Goal: Task Accomplishment & Management: Manage account settings

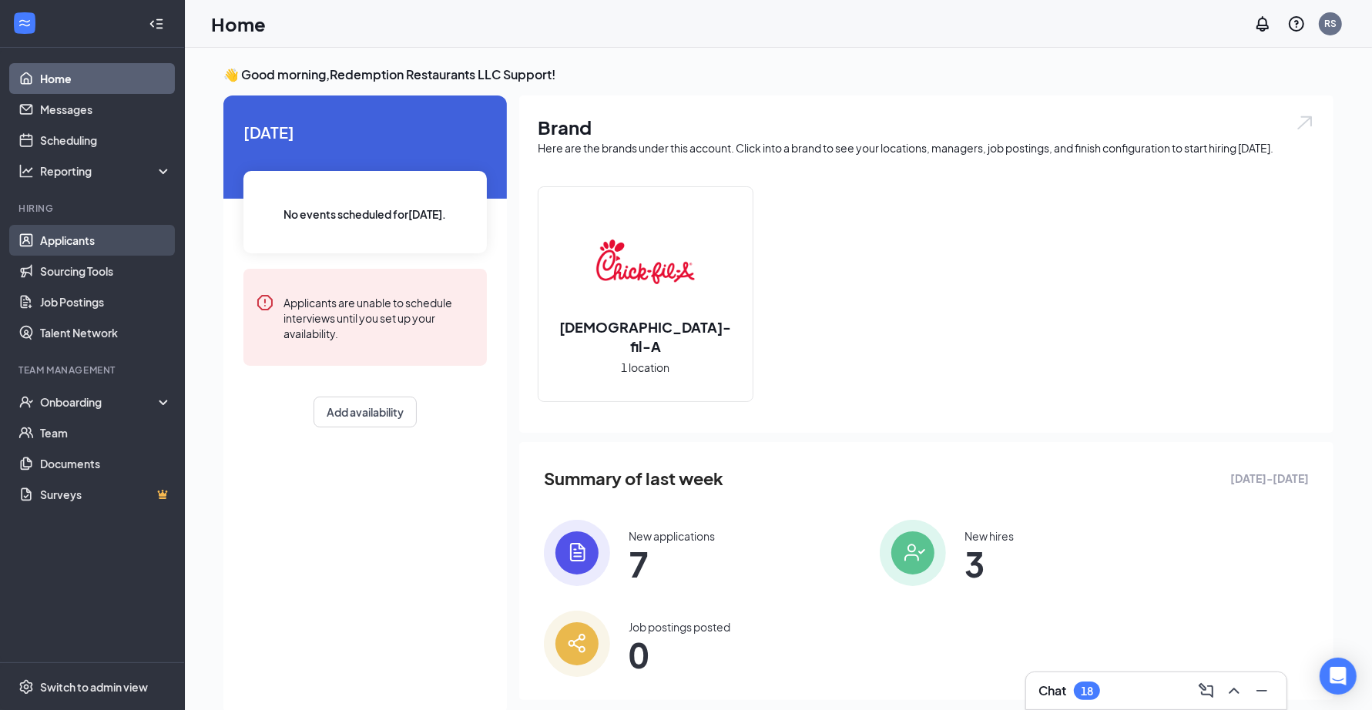
click at [106, 240] on link "Applicants" at bounding box center [106, 240] width 132 height 31
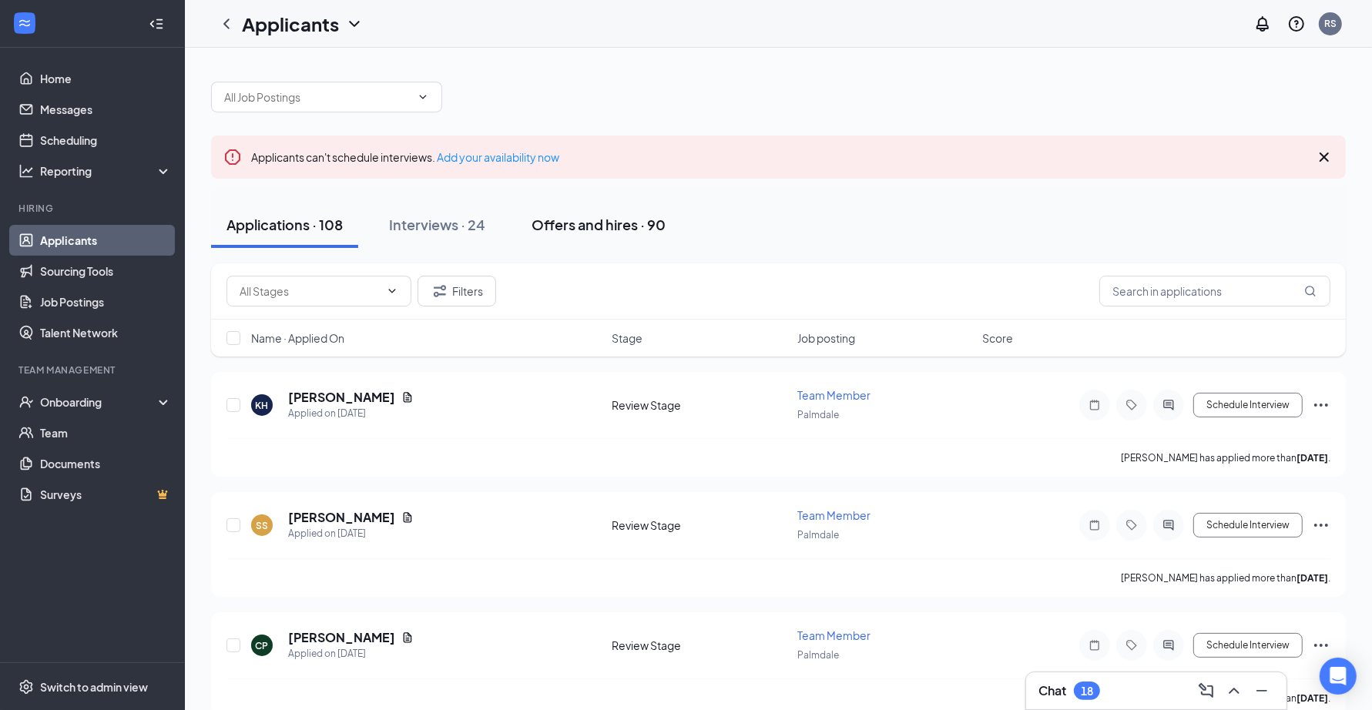
click at [677, 237] on button "Offers and hires · 90" at bounding box center [598, 225] width 165 height 46
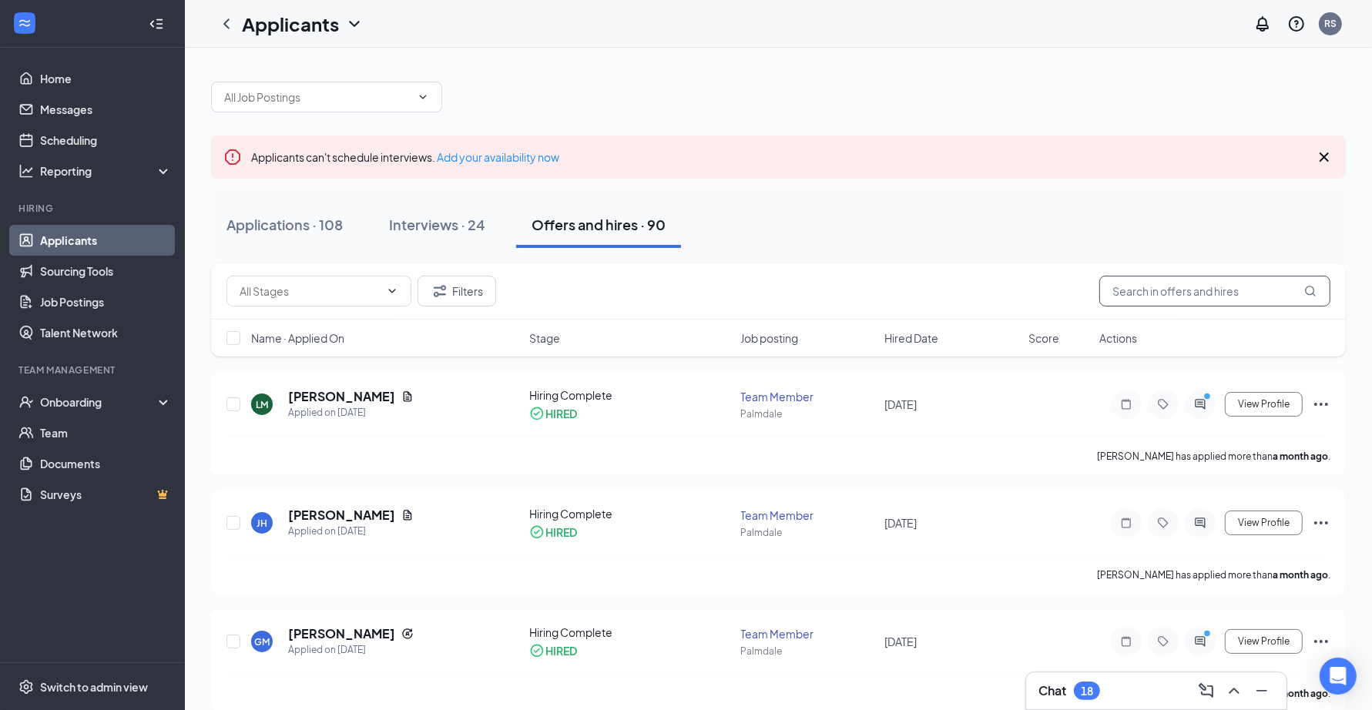
click at [1166, 282] on input "text" at bounding box center [1214, 291] width 231 height 31
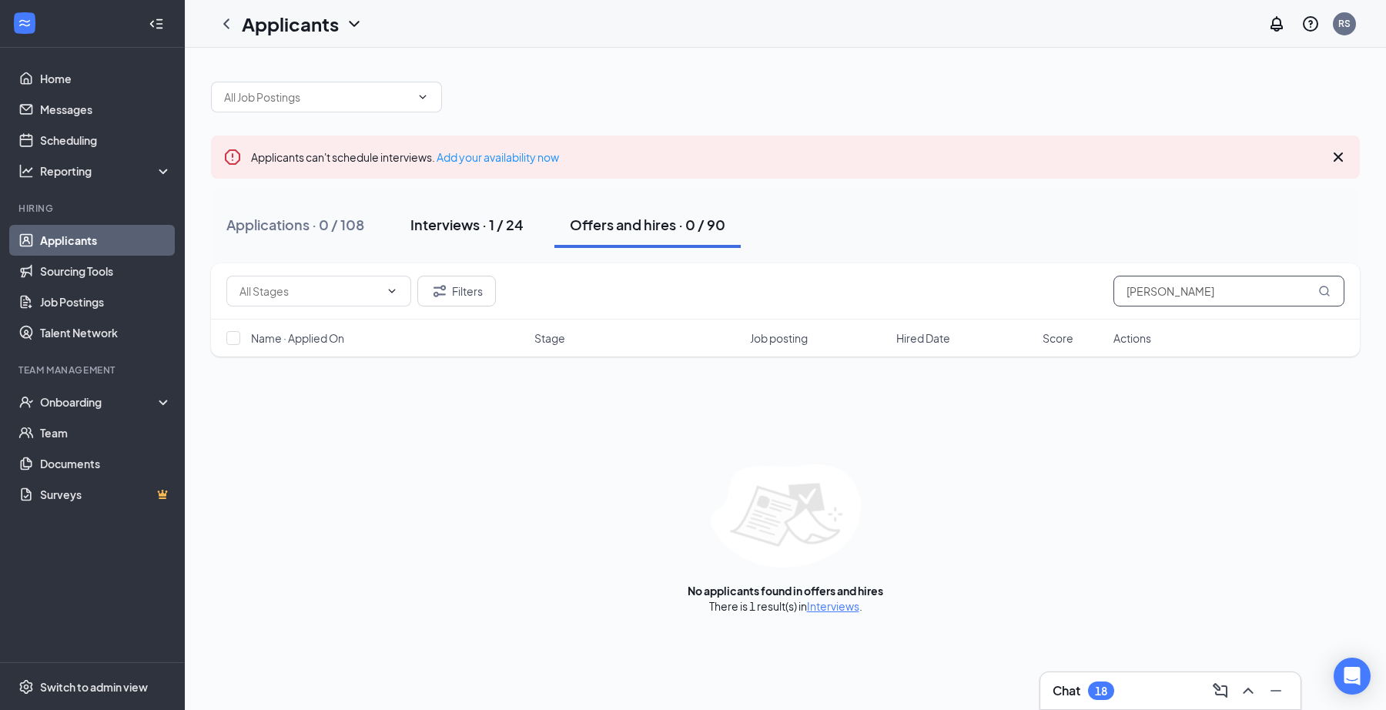
type input "brandon"
click at [452, 238] on button "Interviews · 1 / 24" at bounding box center [467, 225] width 144 height 46
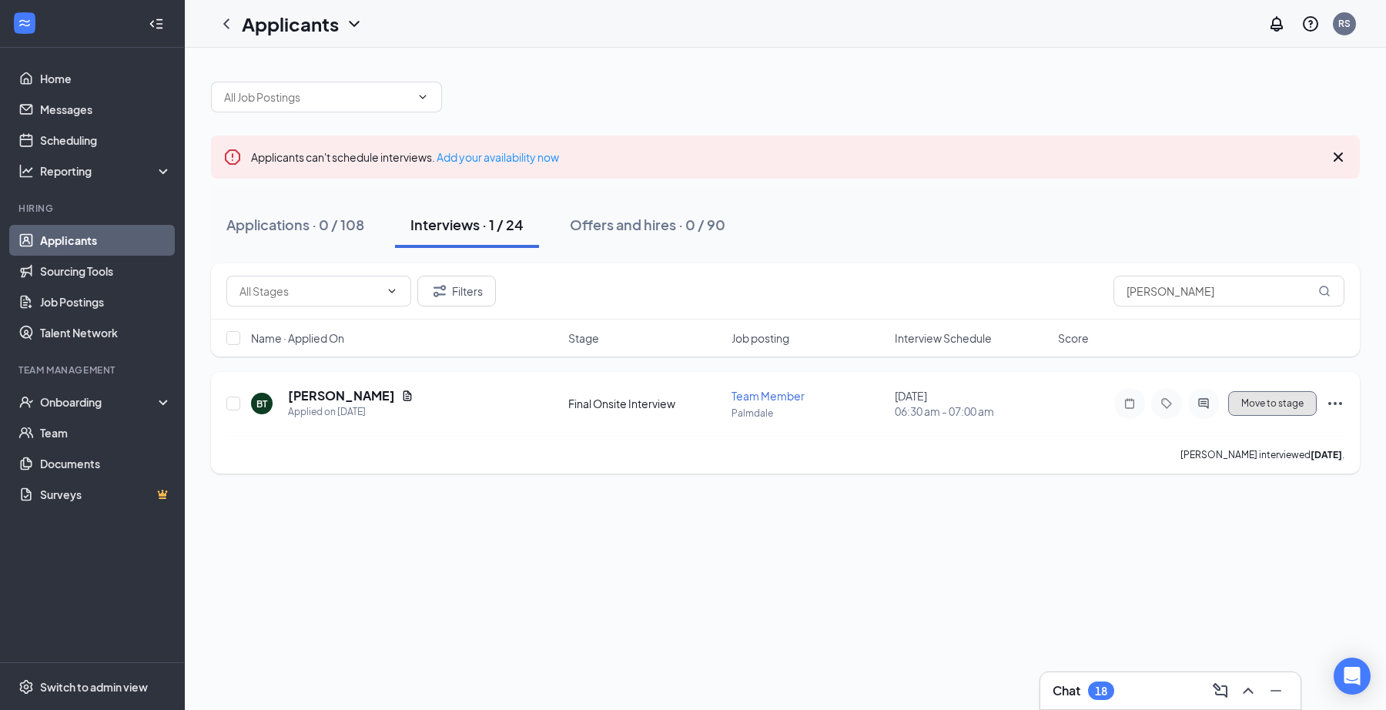
click at [1287, 403] on span "Move to stage" at bounding box center [1272, 403] width 62 height 11
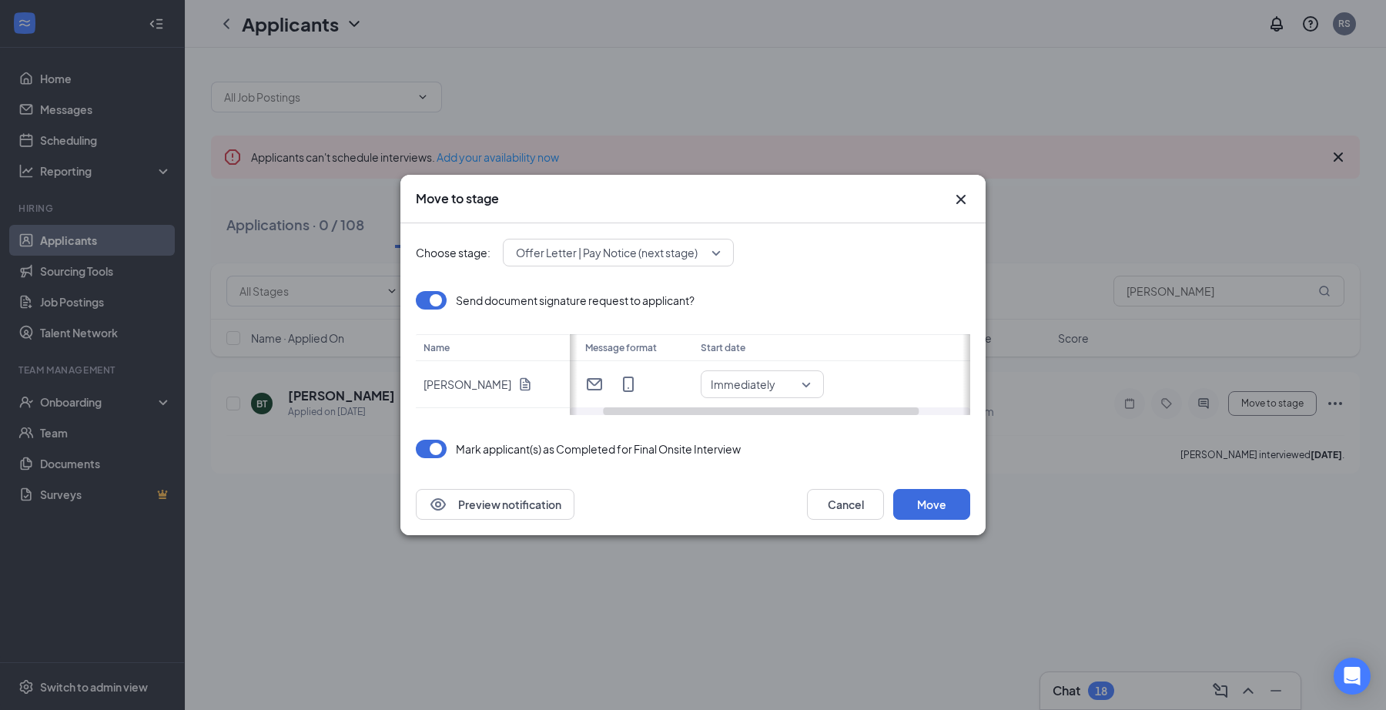
drag, startPoint x: 712, startPoint y: 414, endPoint x: 893, endPoint y: 414, distance: 181.7
click at [893, 414] on div at bounding box center [761, 411] width 316 height 8
drag, startPoint x: 893, startPoint y: 414, endPoint x: 733, endPoint y: 420, distance: 160.3
click at [733, 420] on div "Choose stage: Offer Letter | Pay Notice (next stage) Send document signature re…" at bounding box center [693, 348] width 554 height 250
click at [518, 383] on icon "Document" at bounding box center [525, 384] width 15 height 15
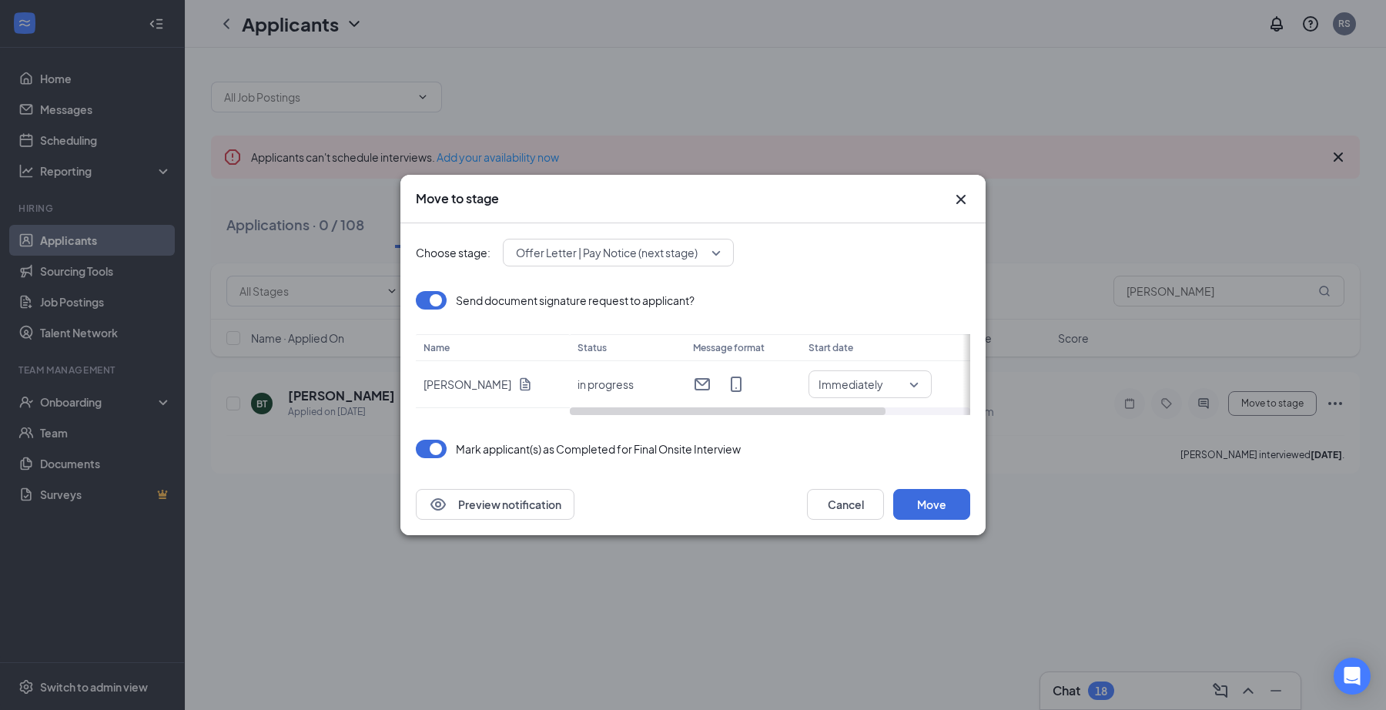
click at [964, 193] on icon "Cross" at bounding box center [961, 199] width 18 height 18
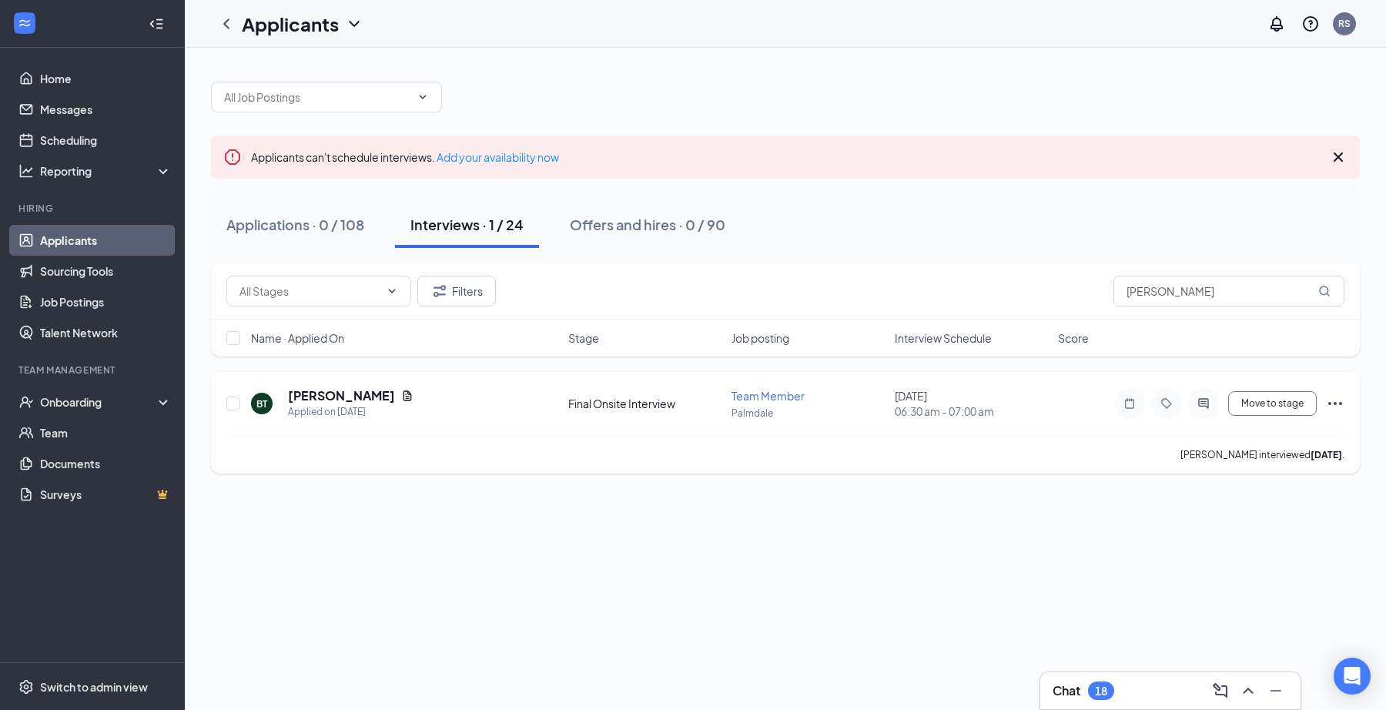
click at [788, 389] on span "Team Member" at bounding box center [768, 396] width 73 height 14
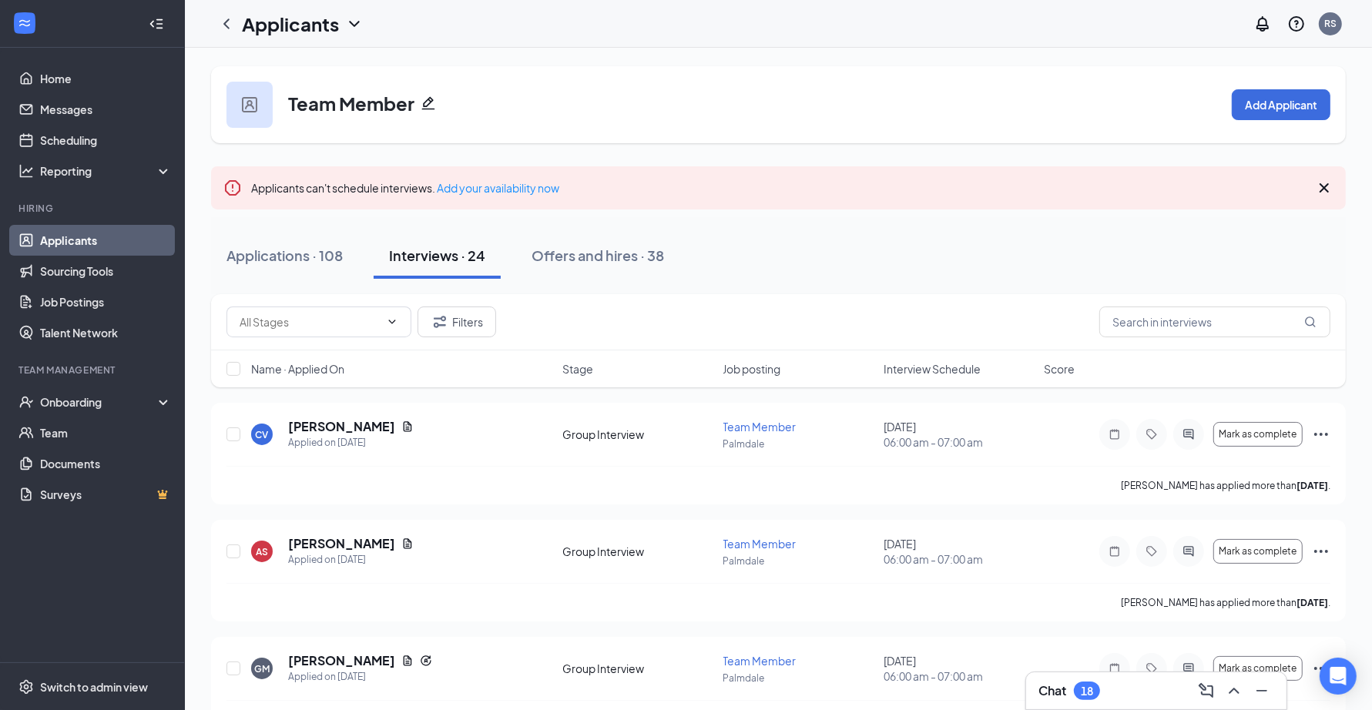
click at [424, 101] on icon "Pencil" at bounding box center [427, 102] width 15 height 15
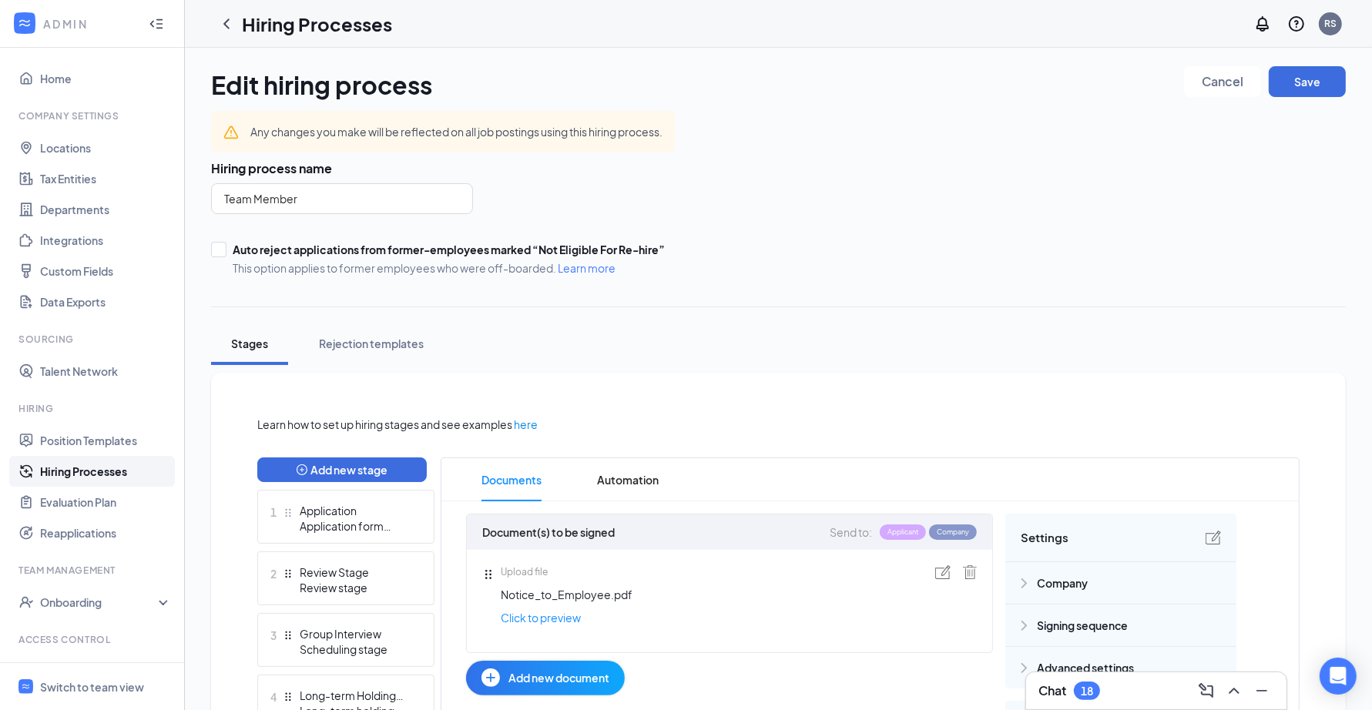
scroll to position [278, 0]
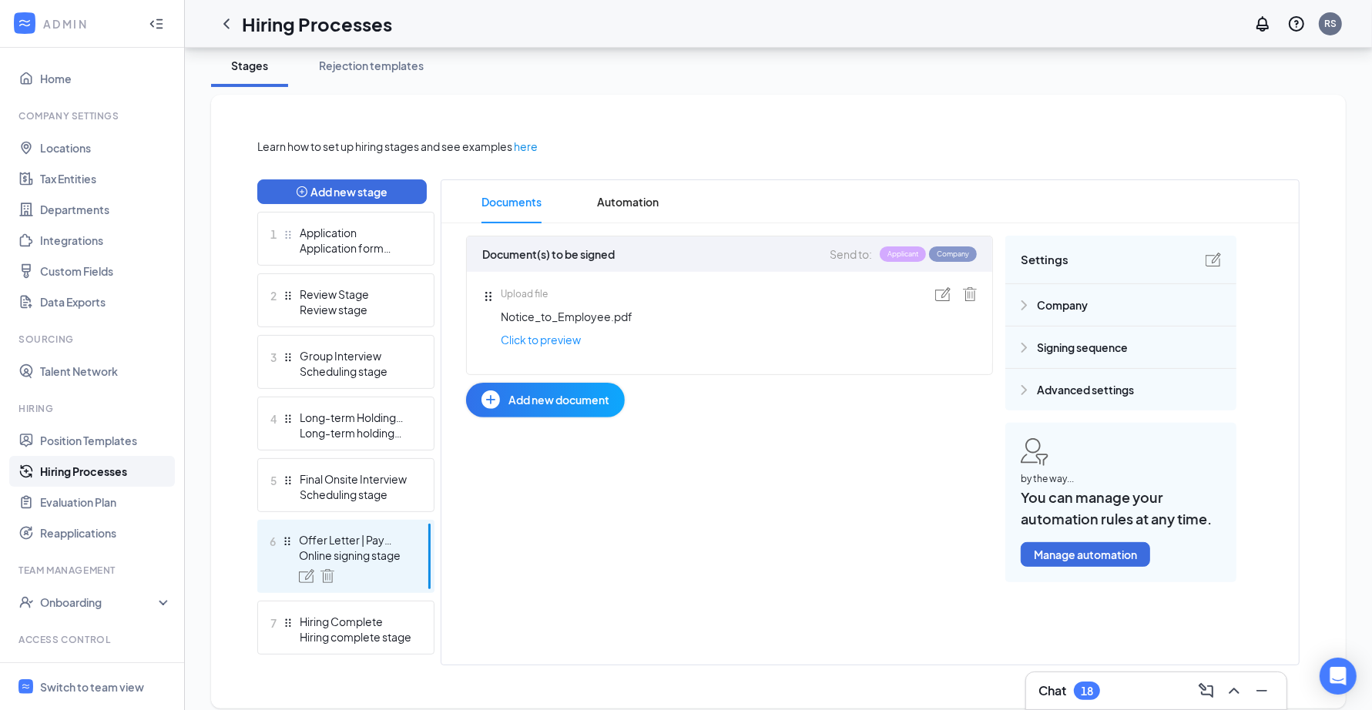
click at [1027, 347] on div at bounding box center [1023, 347] width 13 height 13
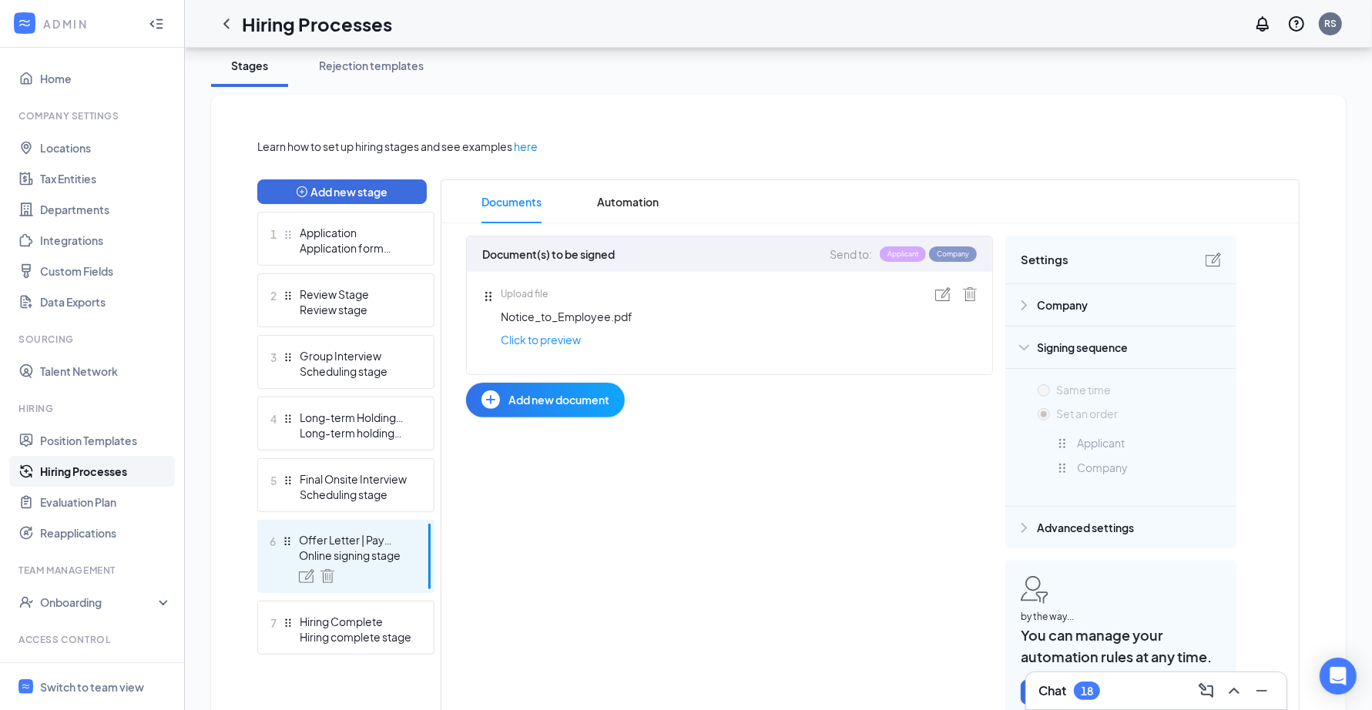
click at [948, 291] on img at bounding box center [942, 294] width 15 height 14
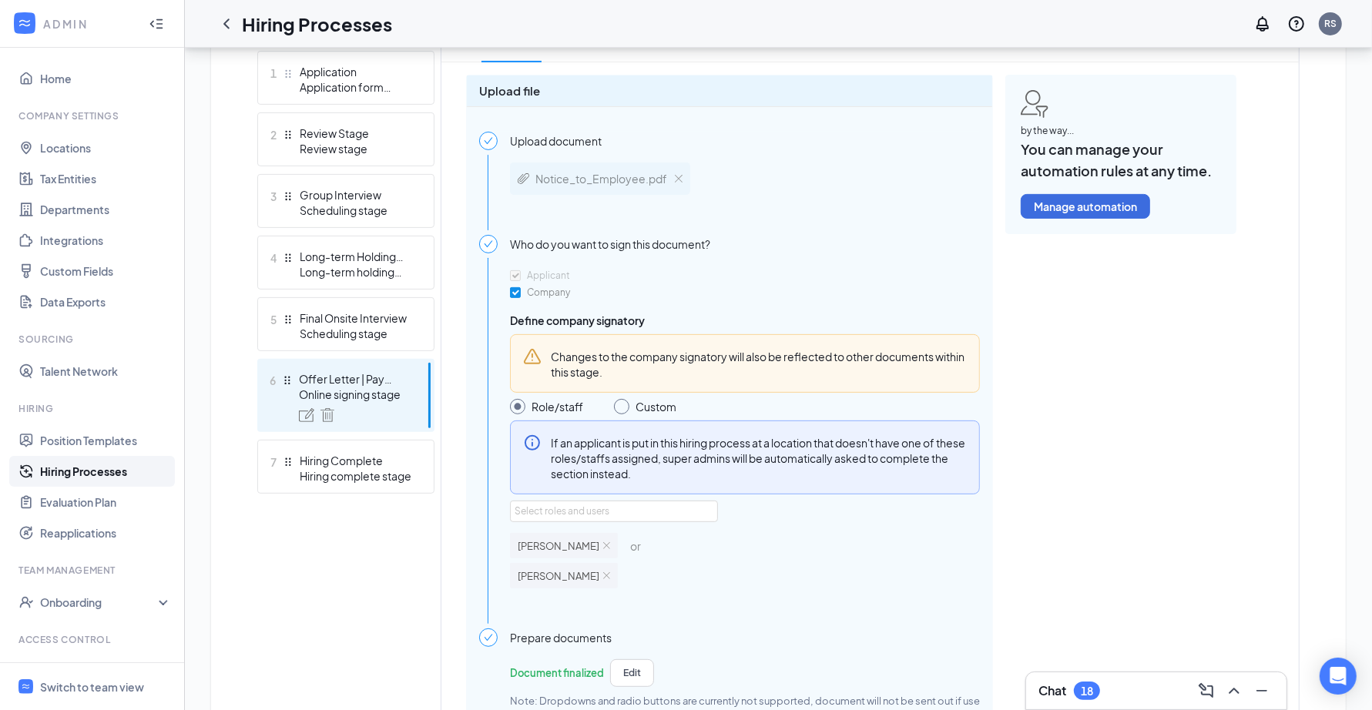
scroll to position [616, 0]
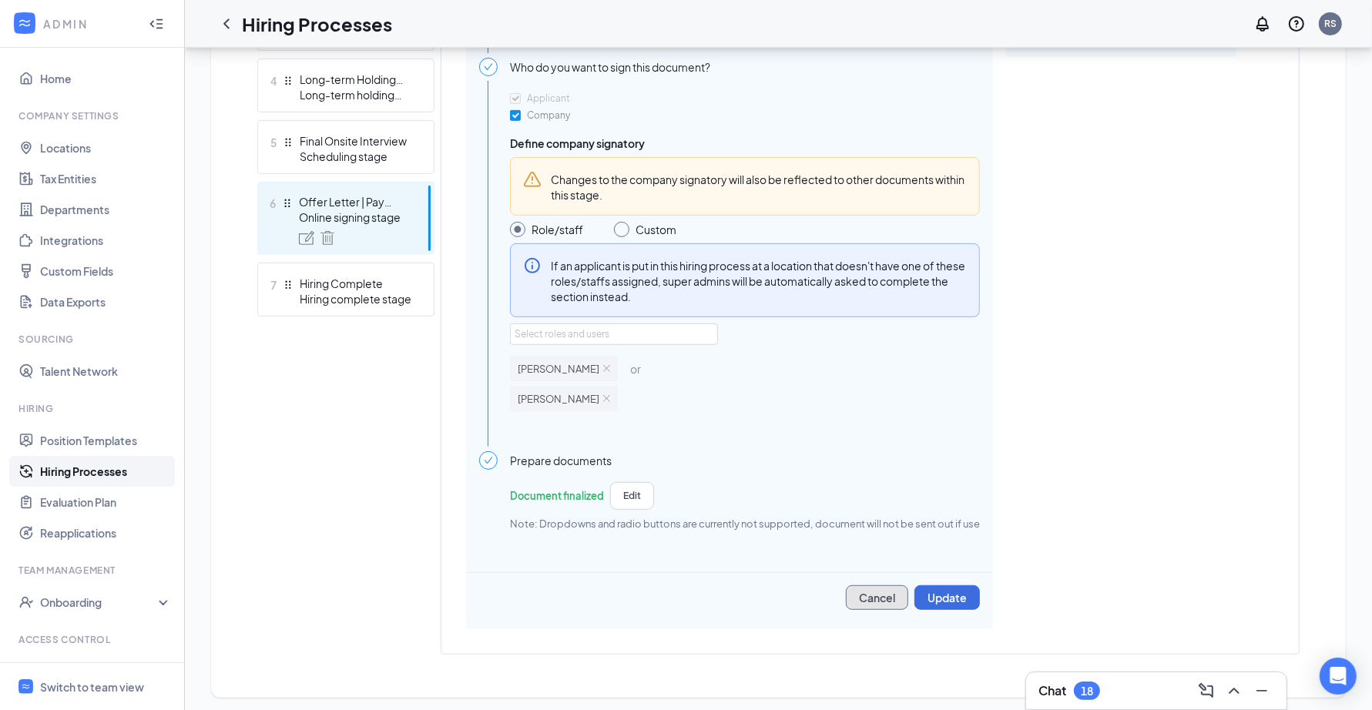
click at [877, 592] on button "Cancel" at bounding box center [877, 597] width 62 height 25
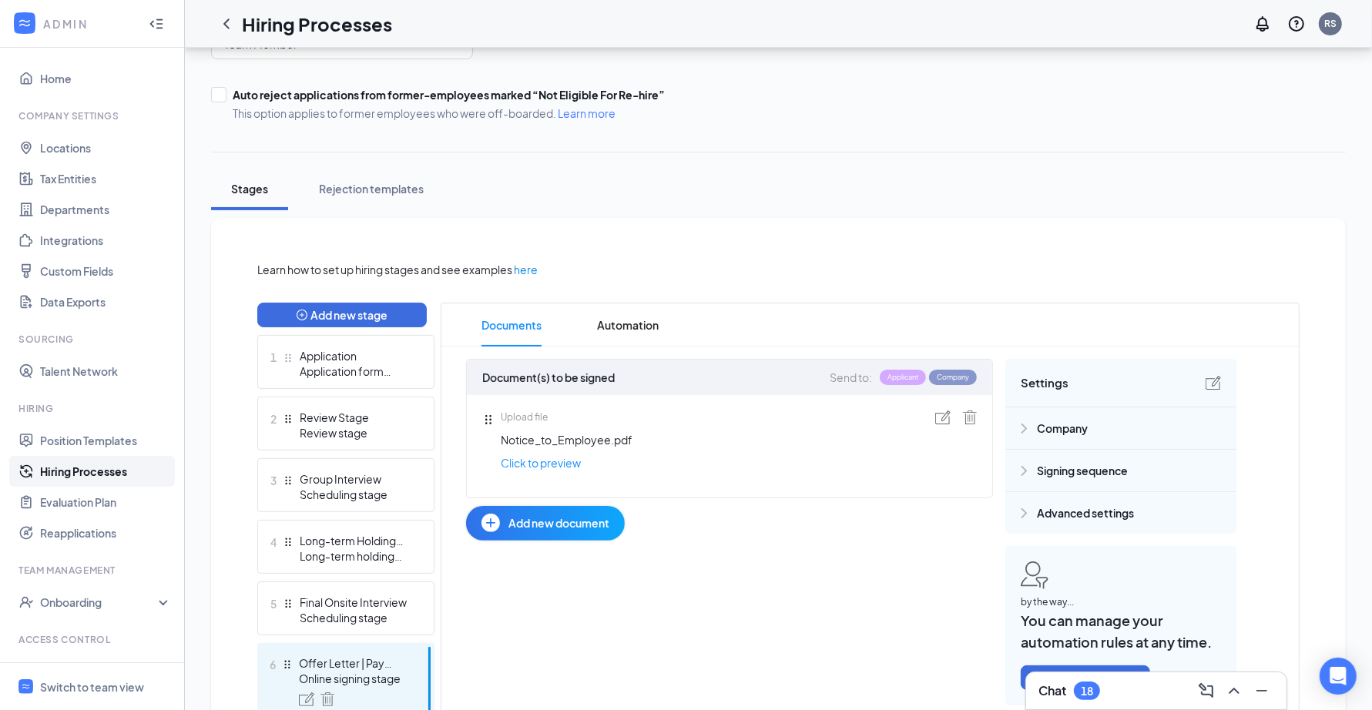
scroll to position [159, 0]
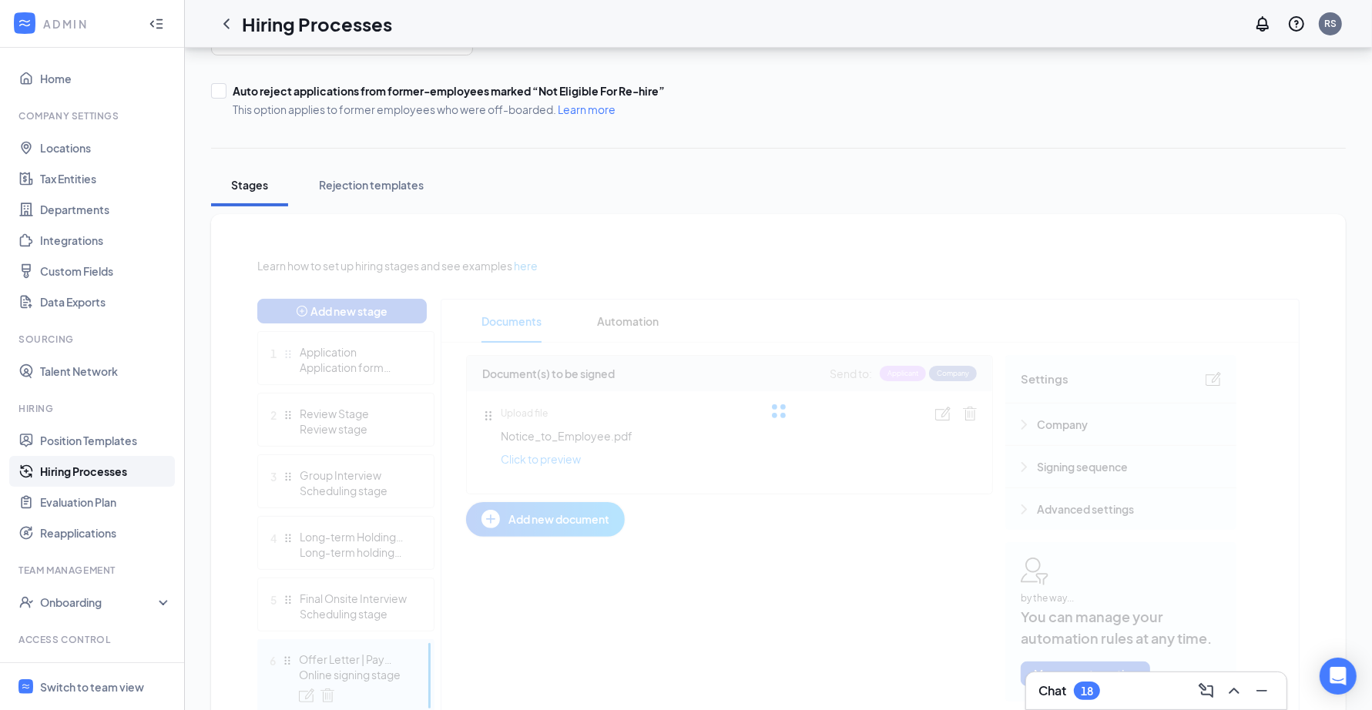
click at [1061, 467] on div at bounding box center [778, 411] width 1042 height 308
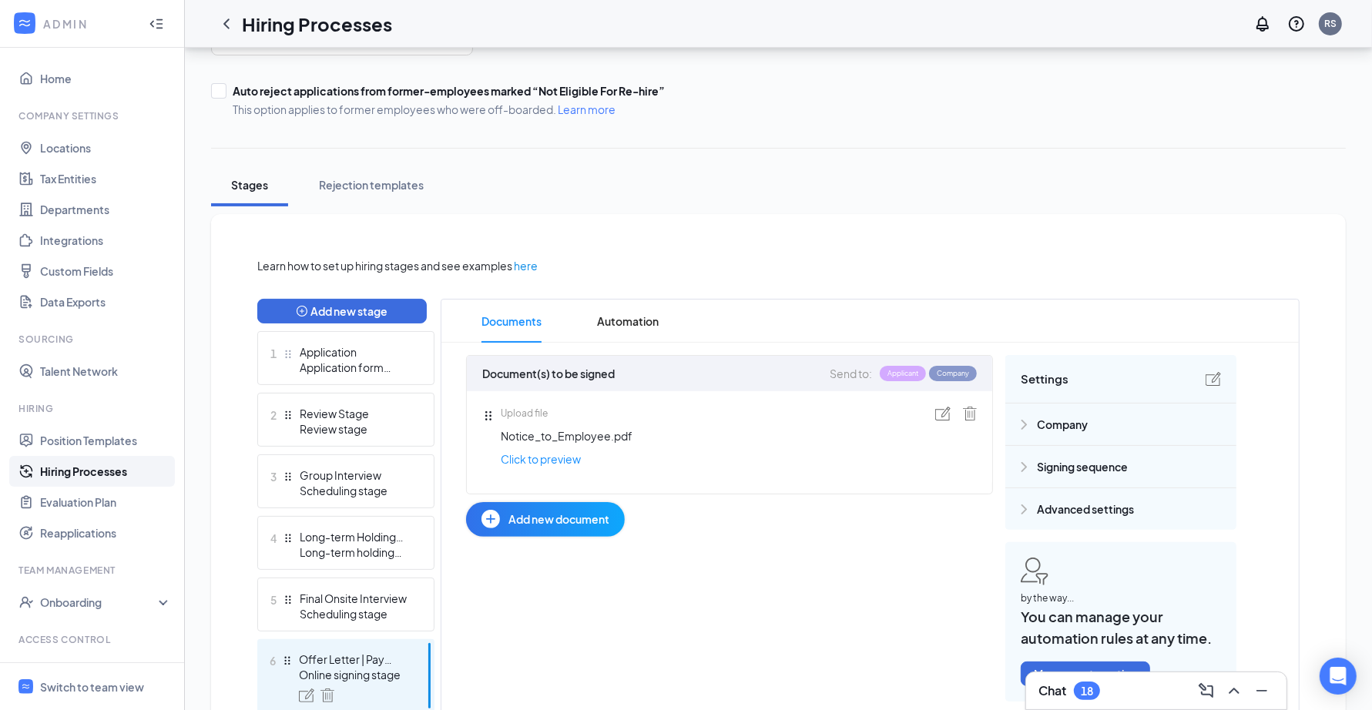
click at [1067, 467] on span "Signing sequence" at bounding box center [1082, 466] width 91 height 17
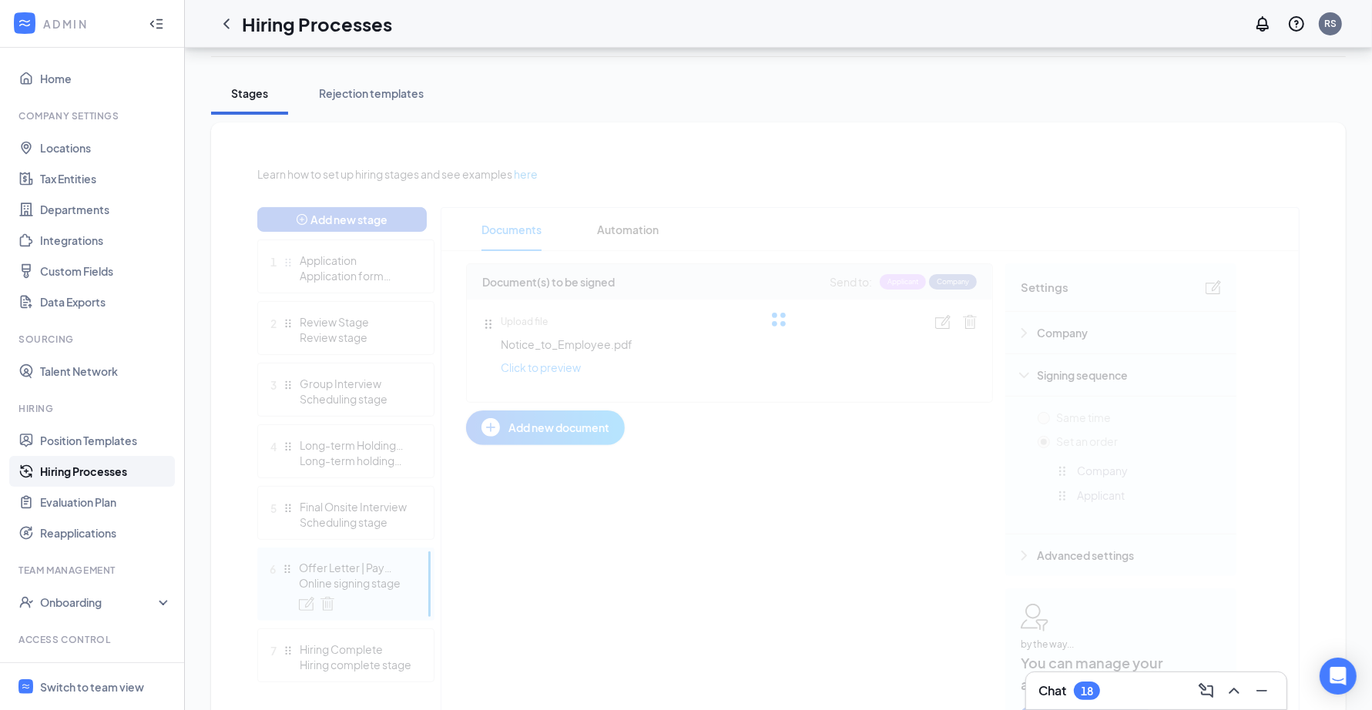
scroll to position [337, 0]
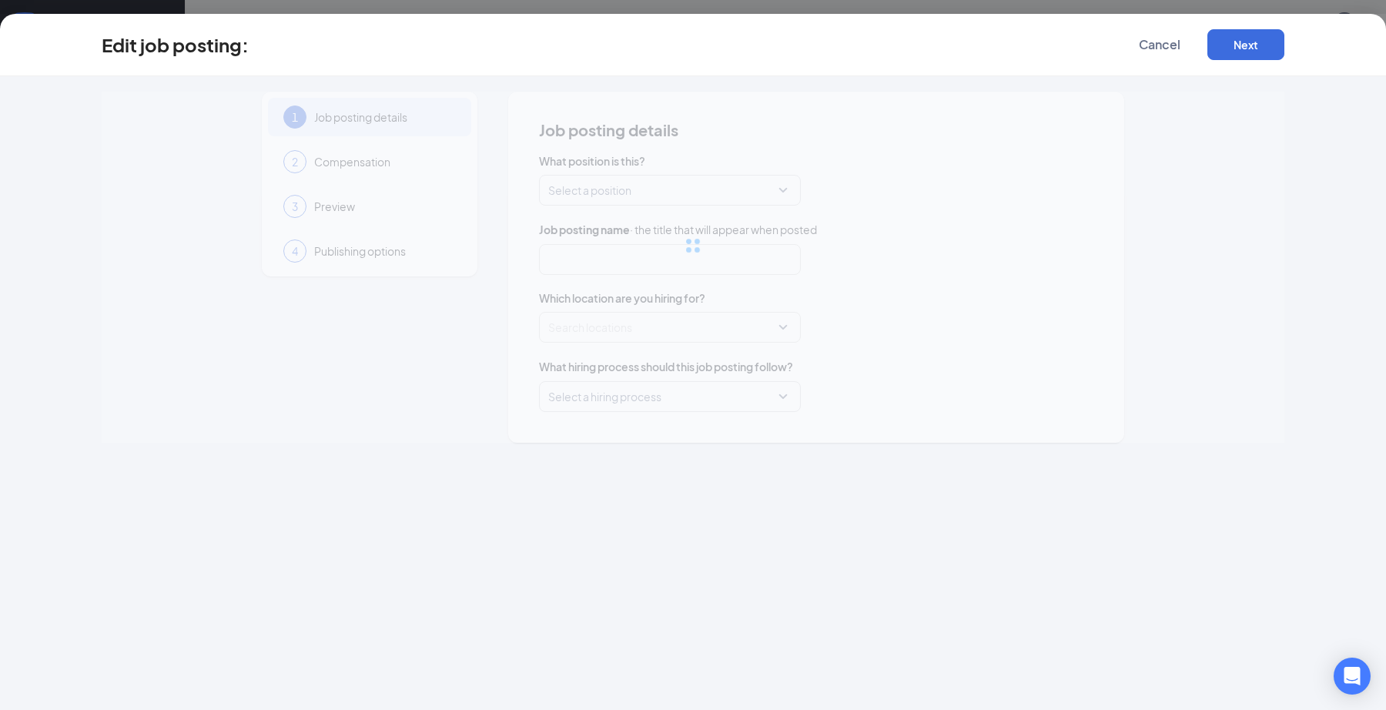
type input "Team Member"
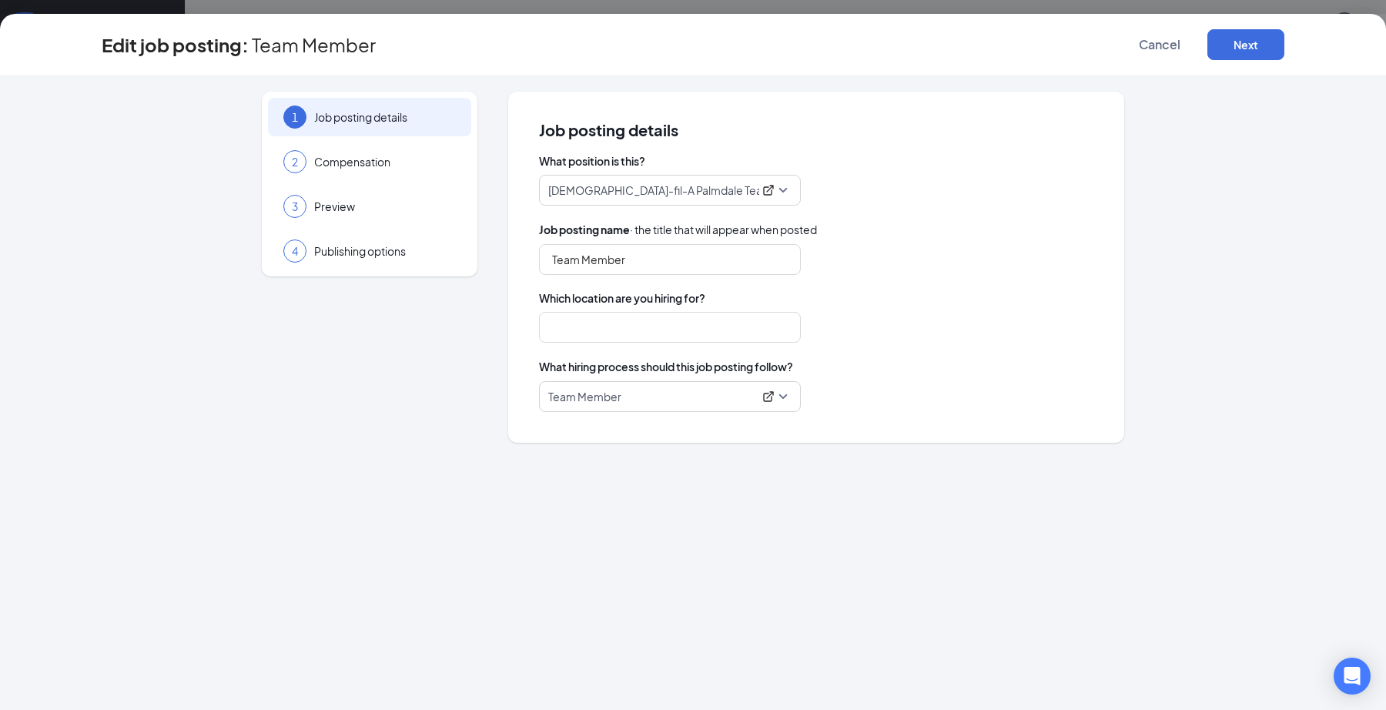
type input "Palmdale"
